Goal: Check status: Check status

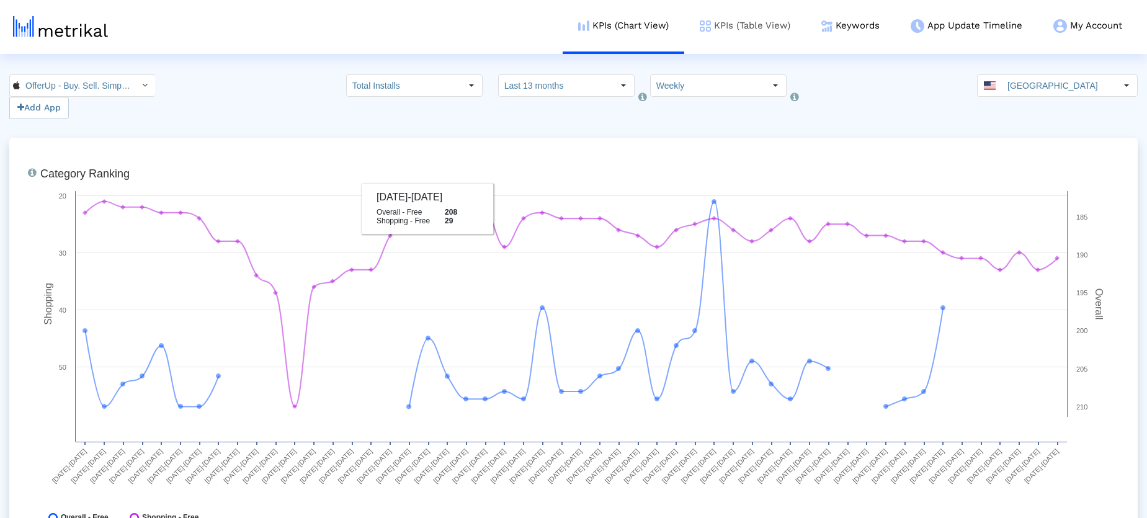
click at [739, 24] on link "KPIs (Table View)" at bounding box center [745, 25] width 122 height 51
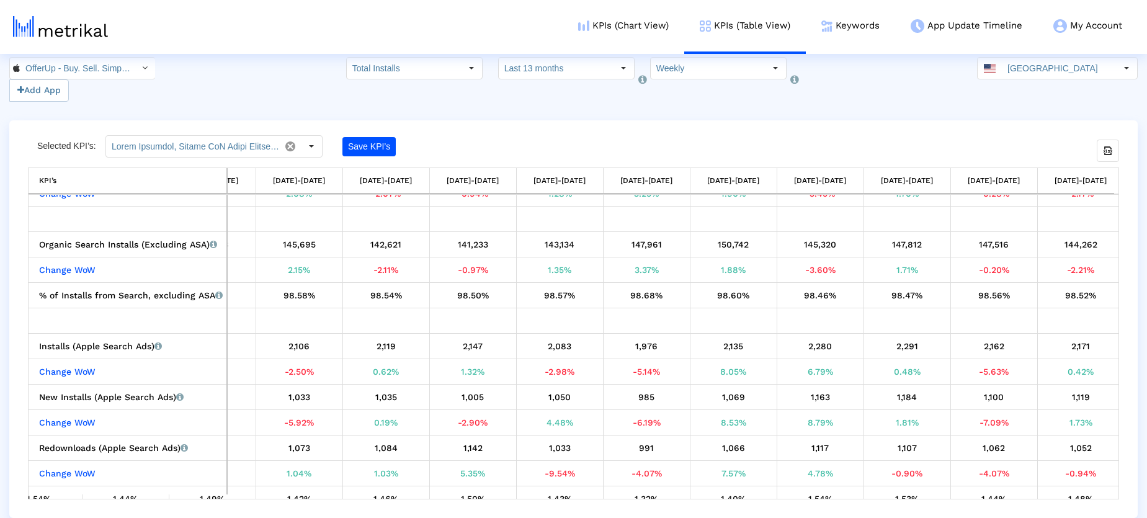
scroll to position [0, 3715]
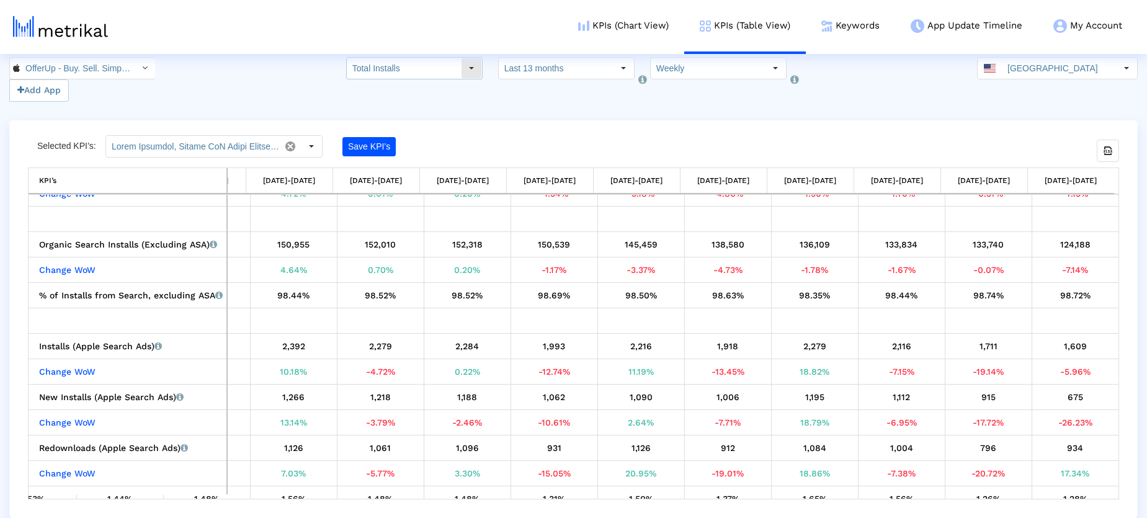
click at [481, 69] on div "Select" at bounding box center [471, 68] width 20 height 20
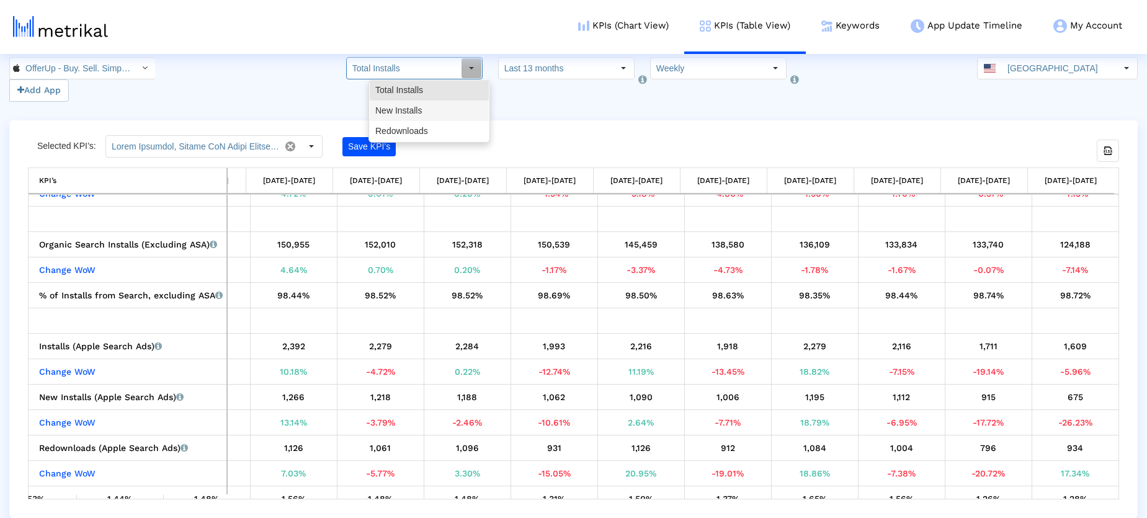
click at [434, 111] on div "New Installs" at bounding box center [429, 110] width 119 height 20
type input "New Installs"
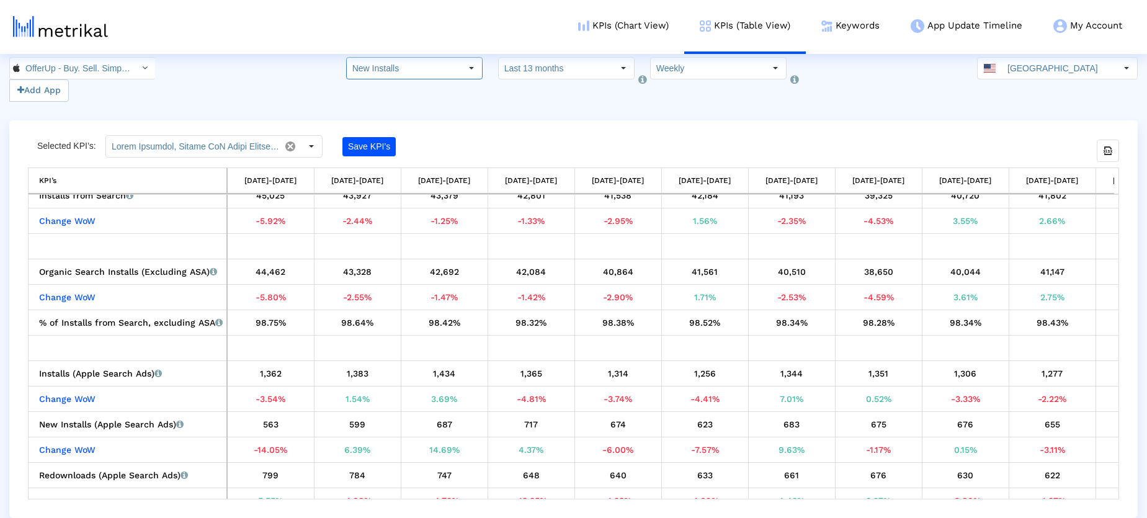
scroll to position [0, 0]
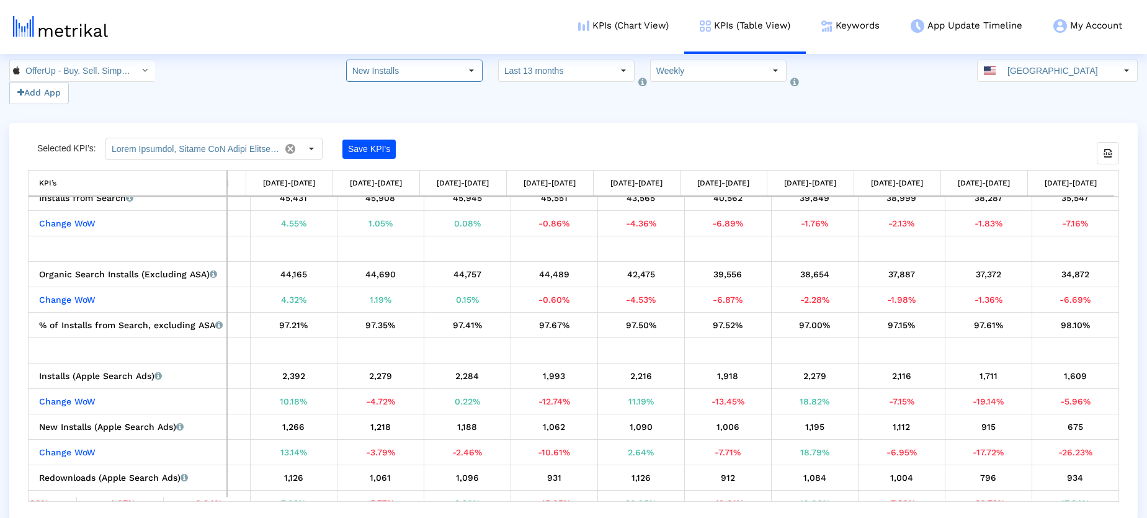
click at [65, 63] on input "OfferUp - Buy. Sell. Simple. < 468996152 >" at bounding box center [76, 70] width 112 height 21
click at [311, 92] on div "21062 Add App New Installs Pull down to refresh... Release to refresh... Refres…" at bounding box center [573, 82] width 1147 height 45
click at [318, 146] on div "Select" at bounding box center [311, 149] width 20 height 20
click at [494, 154] on div "Save KPI’s" at bounding box center [442, 149] width 200 height 22
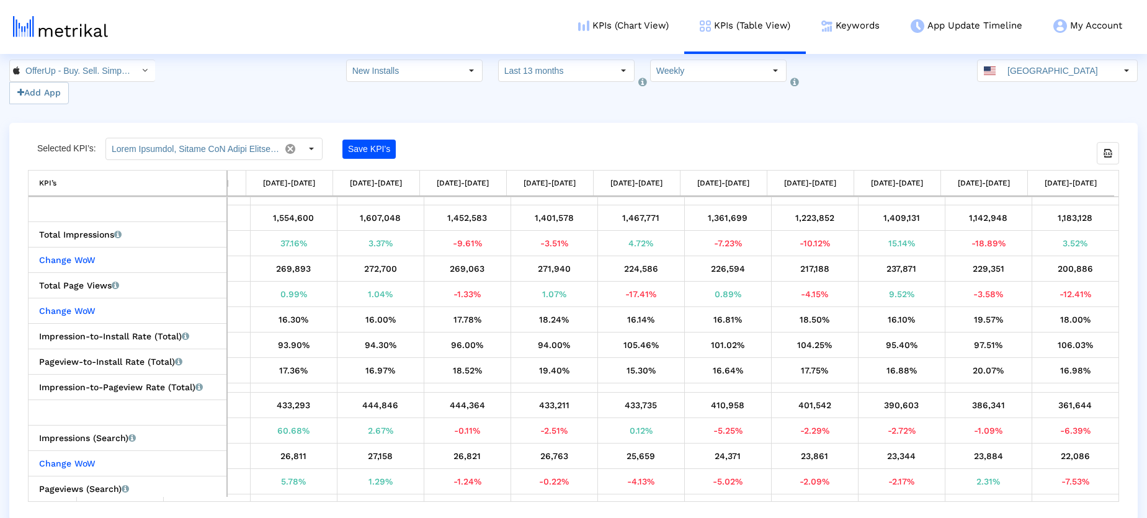
scroll to position [1081, 0]
